Goal: Information Seeking & Learning: Learn about a topic

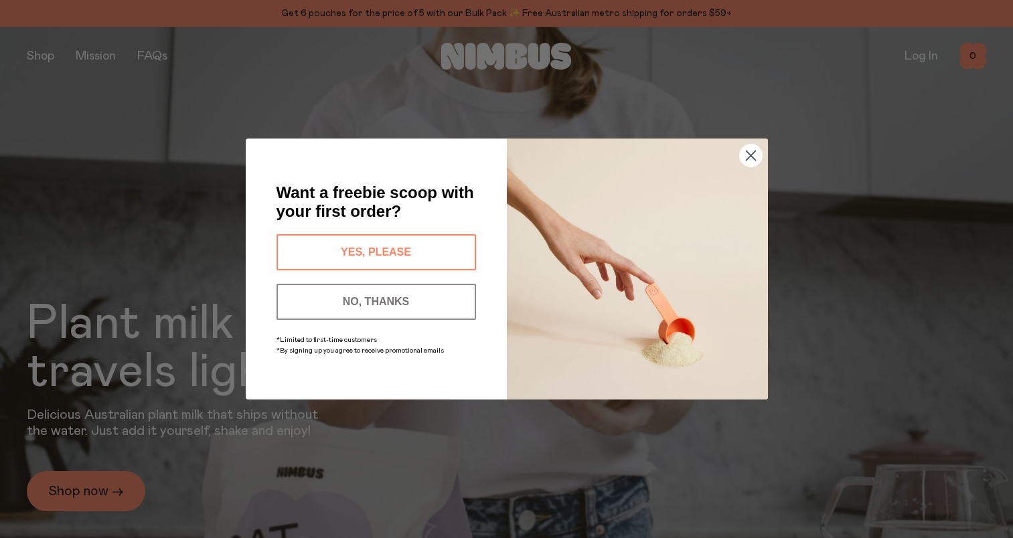
click at [353, 260] on button "YES, PLEASE" at bounding box center [375, 252] width 199 height 36
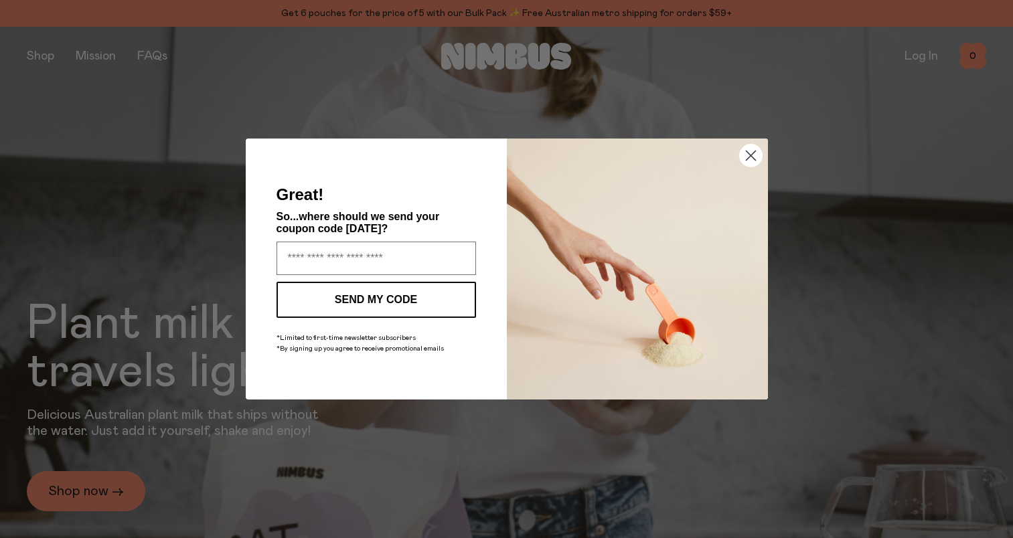
click at [745, 157] on circle "Close dialog" at bounding box center [750, 156] width 22 height 22
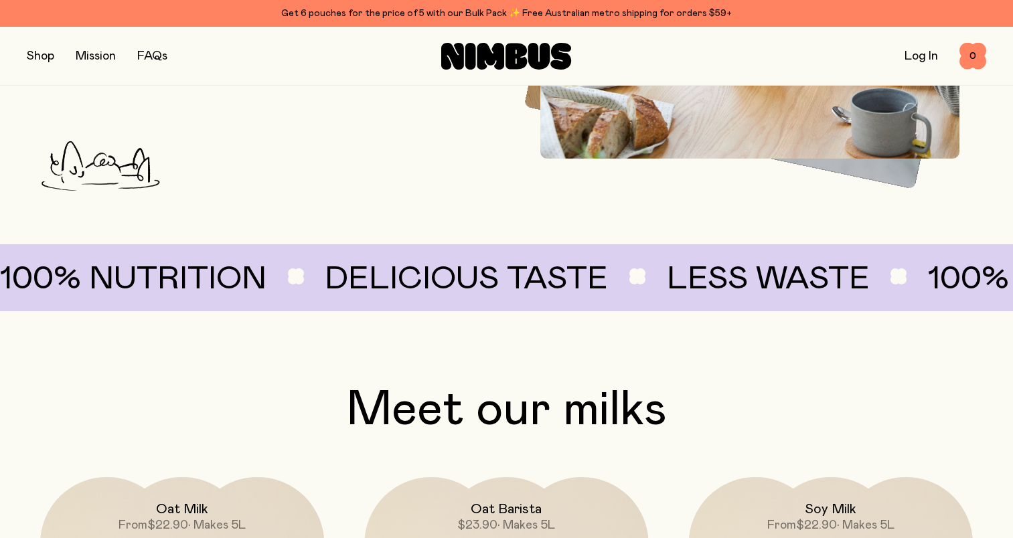
scroll to position [803, 0]
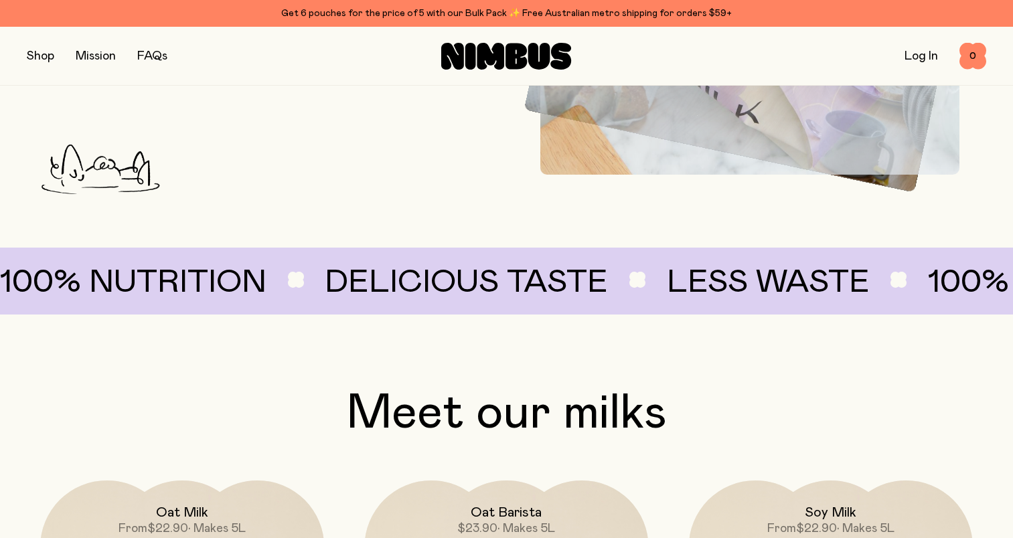
click at [43, 54] on button "button" at bounding box center [40, 56] width 27 height 19
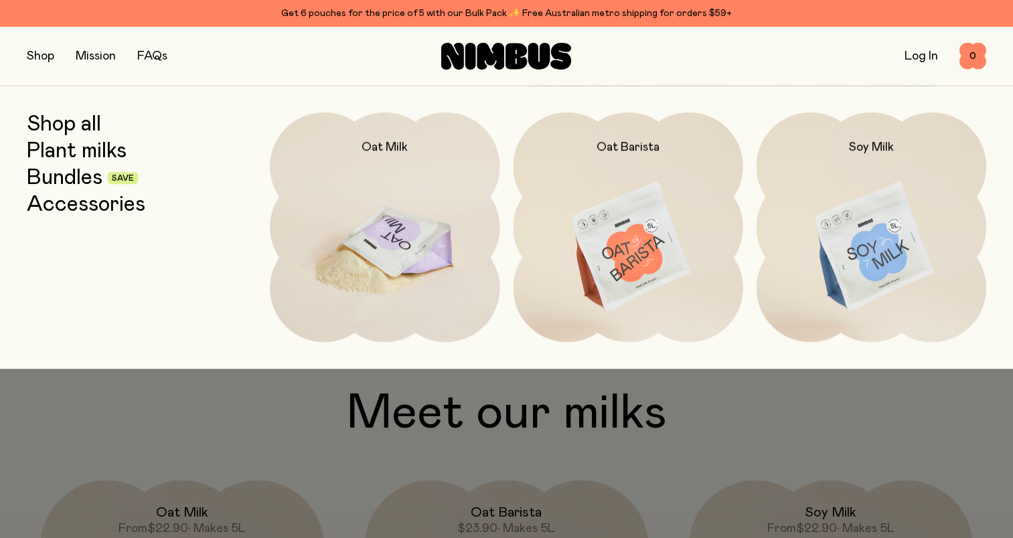
click at [394, 246] on img at bounding box center [385, 247] width 230 height 270
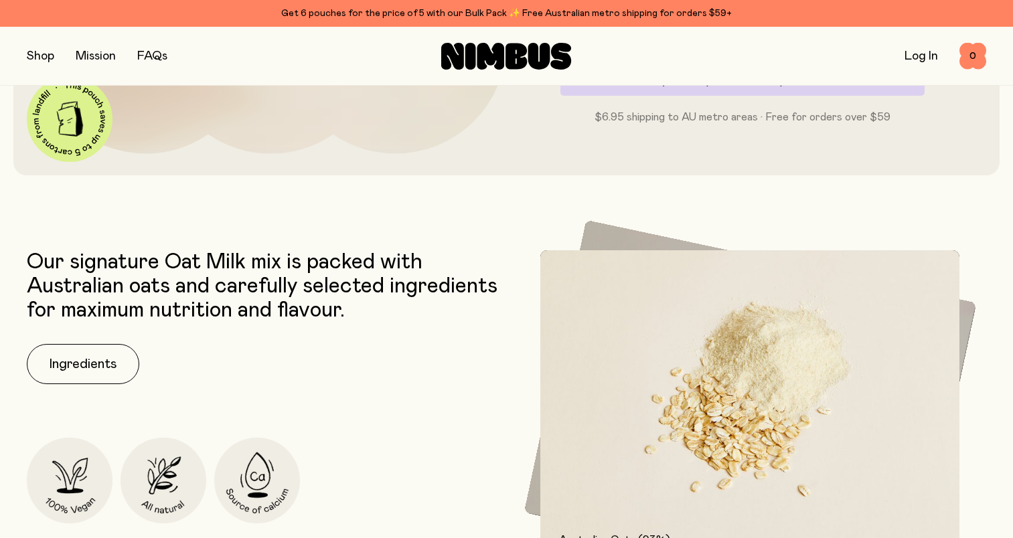
scroll to position [469, 0]
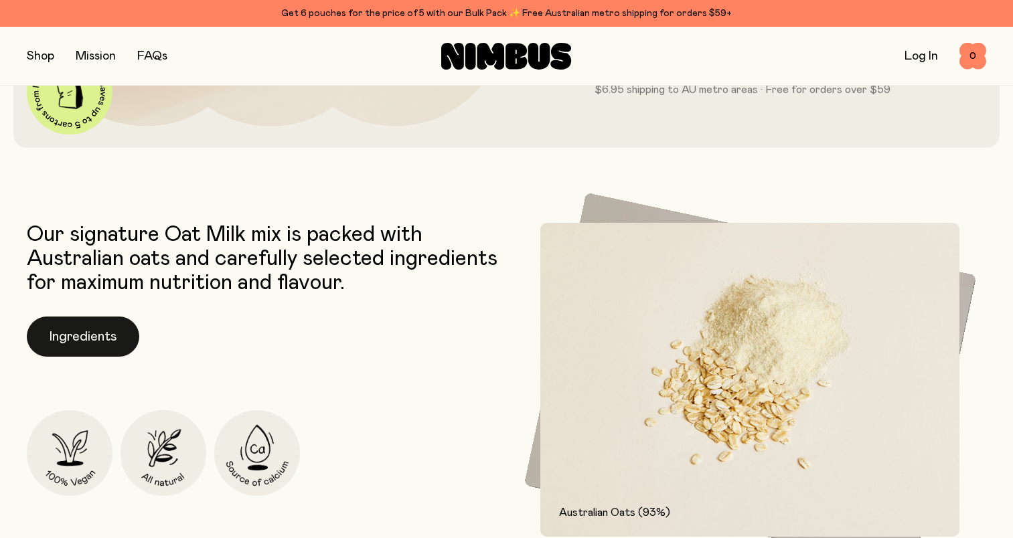
click at [58, 343] on button "Ingredients" at bounding box center [83, 337] width 112 height 40
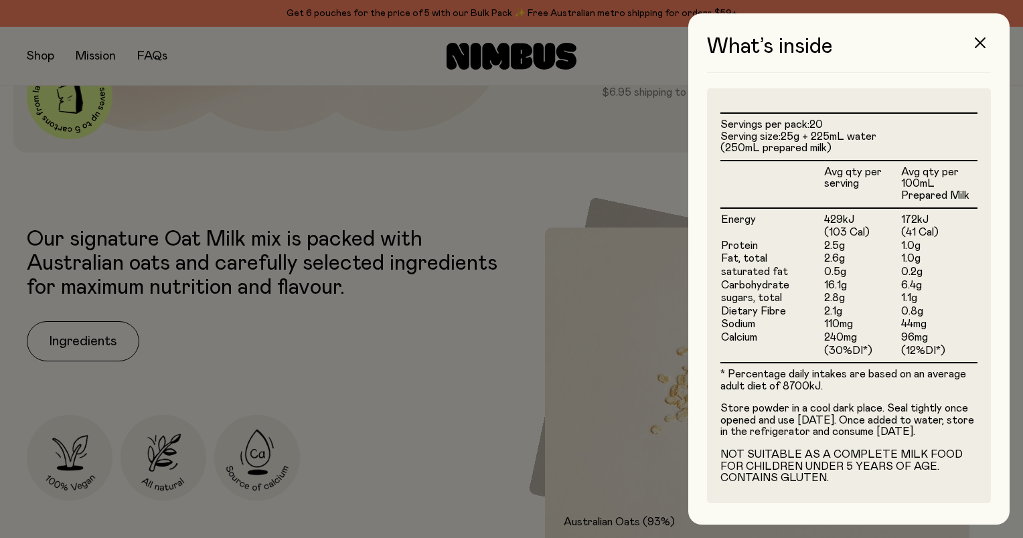
scroll to position [335, 0]
drag, startPoint x: 821, startPoint y: 294, endPoint x: 859, endPoint y: 295, distance: 38.8
click at [859, 295] on td "2.8g" at bounding box center [861, 298] width 77 height 13
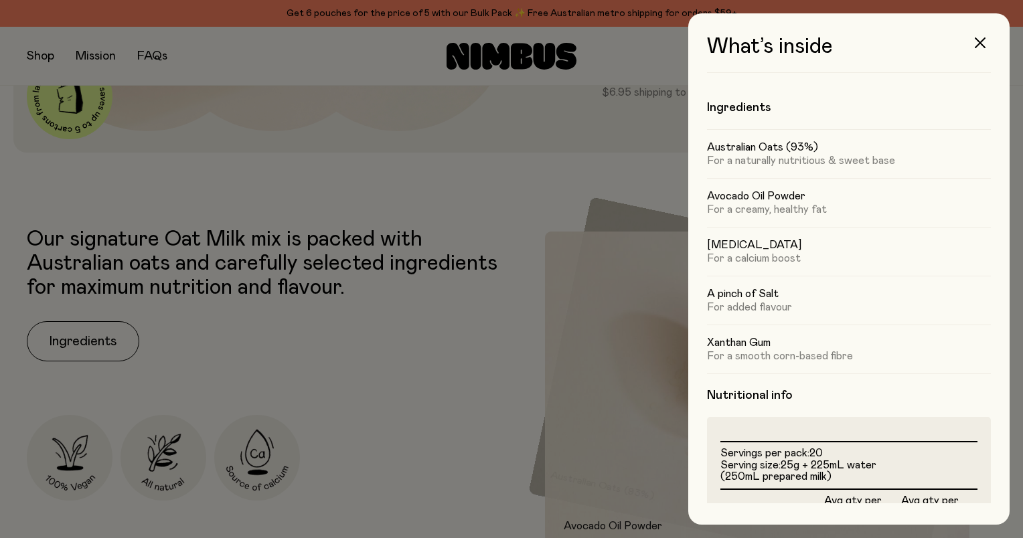
click at [295, 175] on div at bounding box center [511, 269] width 1023 height 538
